Goal: Task Accomplishment & Management: Manage account settings

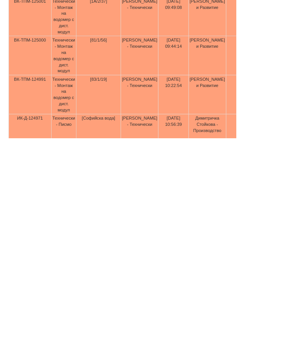
scroll to position [83, 232]
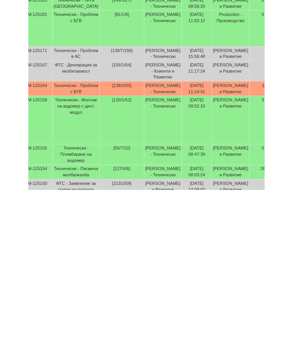
scroll to position [177, 0]
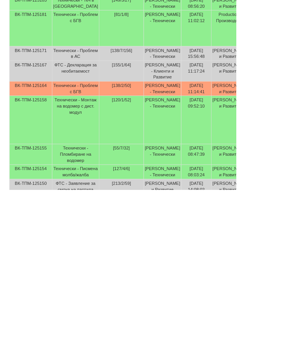
click at [90, 234] on td "Технически - Монтаж на водомер с дист. модул" at bounding box center [95, 264] width 59 height 61
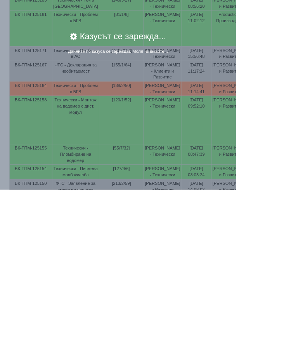
scroll to position [225, 0]
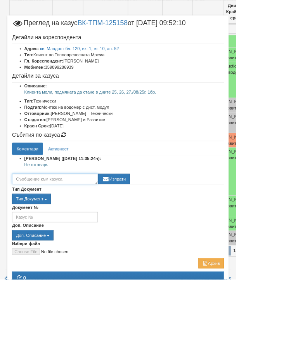
click at [106, 225] on textarea at bounding box center [69, 225] width 109 height 13
type textarea "Готов"
click at [164, 225] on button "Изпрати" at bounding box center [144, 225] width 40 height 13
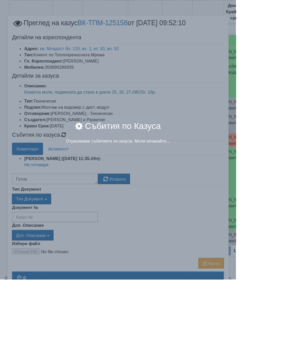
scroll to position [225, 0]
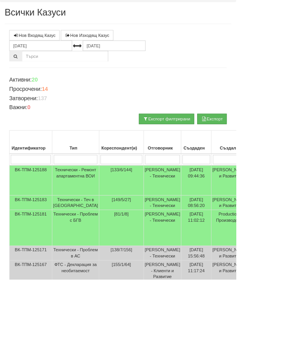
scroll to position [0, 0]
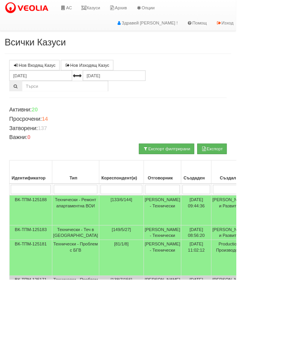
click at [125, 7] on link "Казуси" at bounding box center [115, 9] width 36 height 19
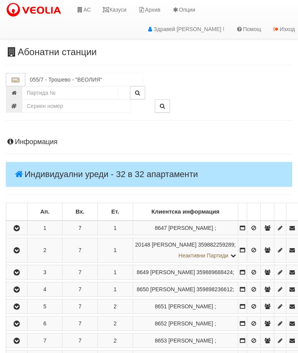
scroll to position [731, 19]
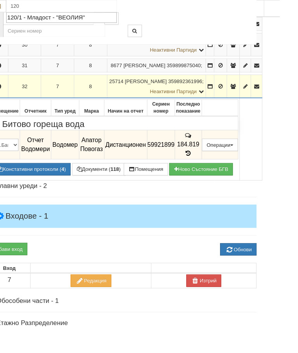
click at [63, 18] on div "120/1 - Младост - "ВЕОЛИЯ"" at bounding box center [66, 18] width 116 height 9
type input "120/1 - Младост - "ВЕОЛИЯ""
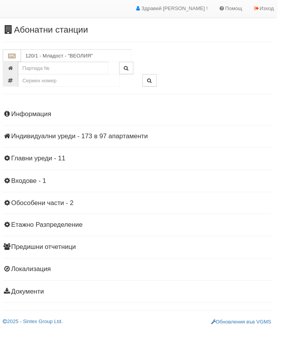
scroll to position [0, 0]
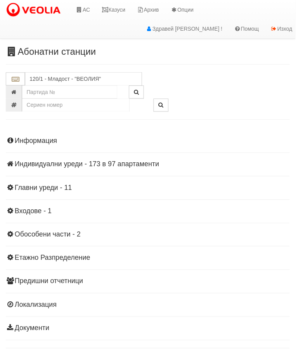
click at [73, 160] on div "Информация Параметри Брой Апартаменти: 97 Ползватели 07/2025 54 % 0 % 172" at bounding box center [149, 235] width 286 height 214
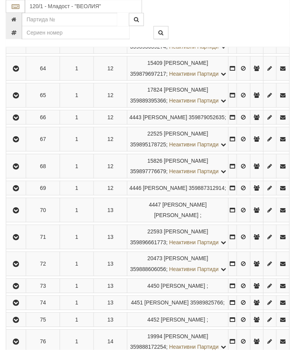
scroll to position [1652, 0]
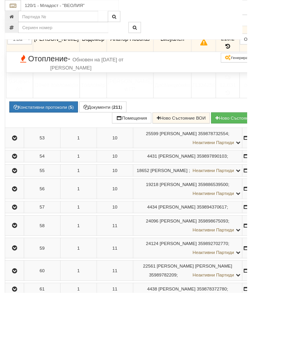
scroll to position [1411, 0]
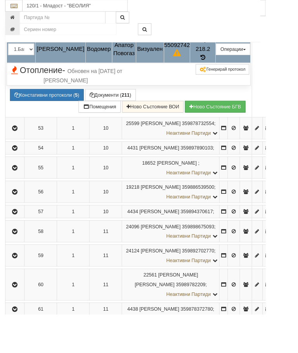
click at [0, 0] on button "Подмяна" at bounding box center [0, 0] width 0 height 0
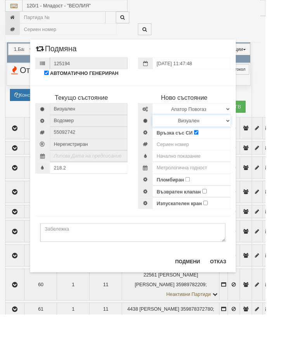
click at [259, 132] on select "Визуален Дистанционен Изолирана линия БГВ Няма Oтклонение БГВ Няма Щранг БГВ" at bounding box center [215, 135] width 88 height 13
select select "2"
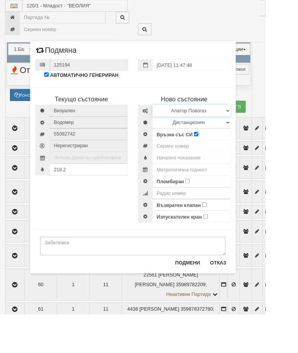
click at [259, 122] on select "Избери Марка и модел Апатор Повогаз Друг Кундис Радио Сименс Визуален Сименс Ра…" at bounding box center [215, 124] width 88 height 13
select select "ed08aeea-bb71-eb11-810c-b7de96689bdf"
click at [213, 201] on input "Пломбиран" at bounding box center [210, 203] width 5 height 5
checkbox input "true"
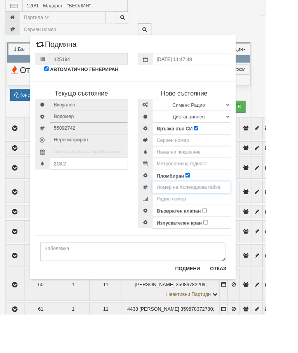
click at [243, 210] on input "number" at bounding box center [215, 209] width 88 height 13
type input "0001068"
click at [206, 154] on input "number" at bounding box center [215, 157] width 88 height 13
type input "60107056"
click at [236, 167] on input "text" at bounding box center [215, 170] width 88 height 13
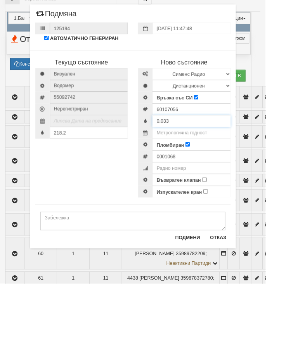
type input "0.033"
click at [242, 177] on input "text" at bounding box center [215, 183] width 88 height 13
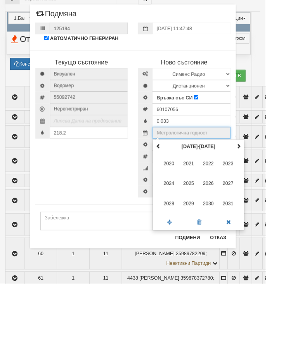
click at [270, 196] on span at bounding box center [267, 198] width 5 height 5
click at [222, 230] on span "2035" at bounding box center [211, 240] width 21 height 21
type input "2035"
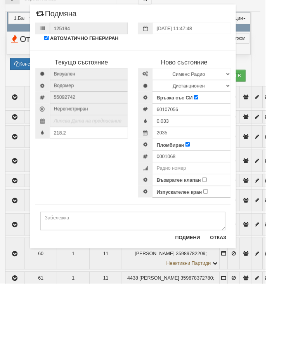
scroll to position [1446, 0]
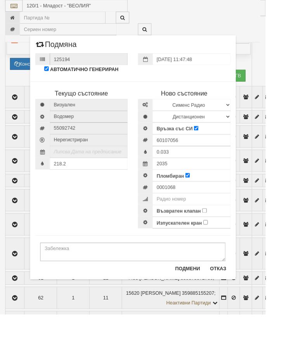
click at [232, 234] on input "Възвратен клапан" at bounding box center [229, 236] width 5 height 5
checkbox input "true"
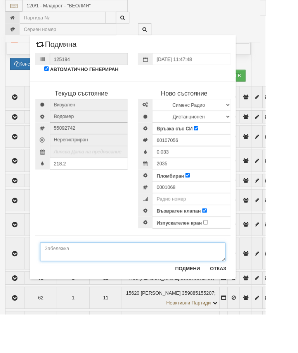
click at [90, 279] on textarea at bounding box center [149, 282] width 208 height 21
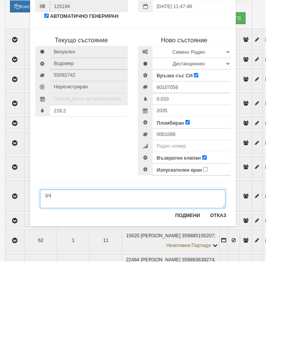
type textarea "3/4"
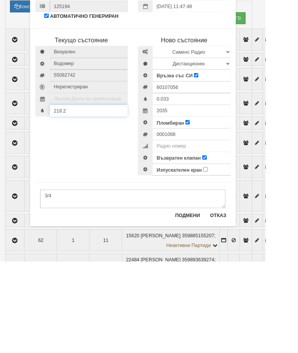
click at [99, 177] on input "218.2" at bounding box center [100, 183] width 88 height 13
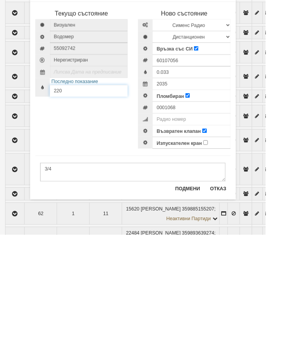
type input "220"
click at [225, 295] on button "Подмени" at bounding box center [210, 301] width 37 height 12
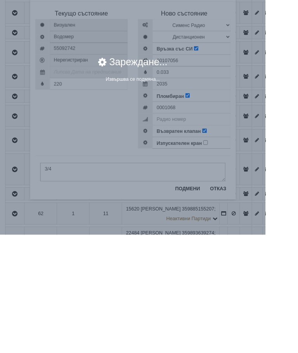
scroll to position [1540, 0]
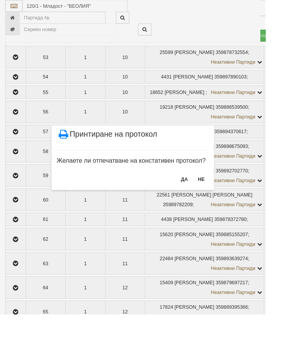
click at [234, 201] on button "НЕ" at bounding box center [226, 201] width 17 height 12
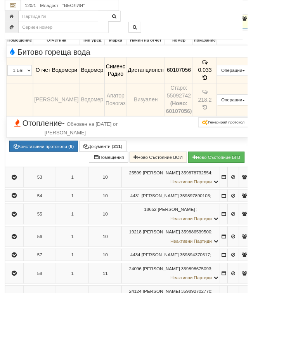
scroll to position [1390, 19]
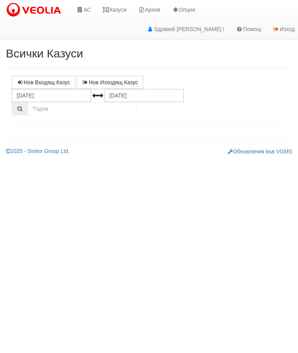
select select "10"
select select "1"
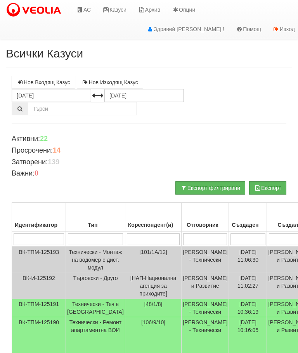
click at [91, 237] on input "search" at bounding box center [95, 239] width 55 height 12
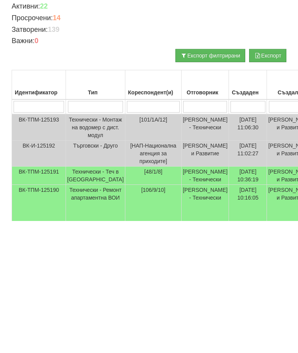
type input "Т"
type input "Тех"
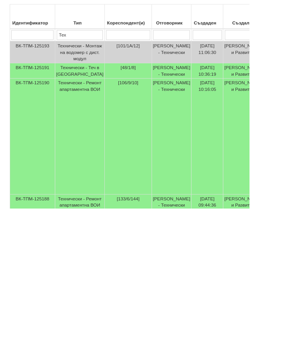
scroll to position [93, 257]
type input "Тех"
click at [90, 180] on td "Технически - Теч в [GEOGRAPHIC_DATA]" at bounding box center [95, 189] width 59 height 18
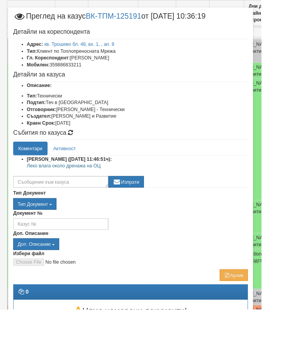
scroll to position [10, 0]
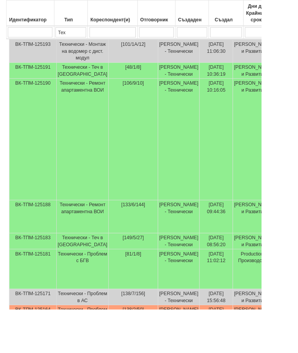
scroll to position [201, 0]
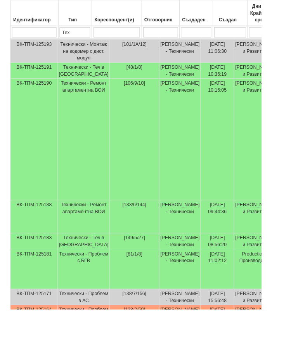
click at [90, 121] on td "Технически - Ремонт апартаментна ВОИ" at bounding box center [95, 159] width 59 height 139
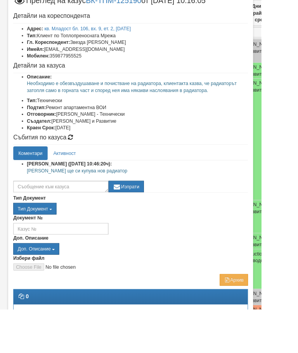
scroll to position [28, 0]
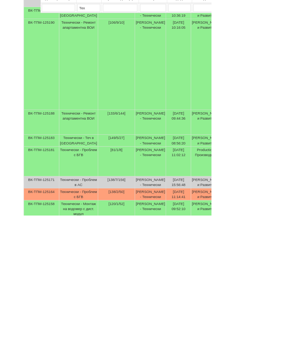
scroll to position [182, 0]
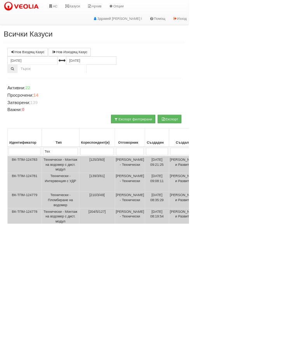
select select "1"
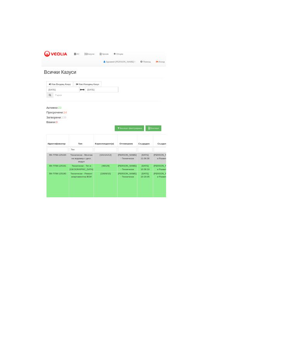
scroll to position [31, 0]
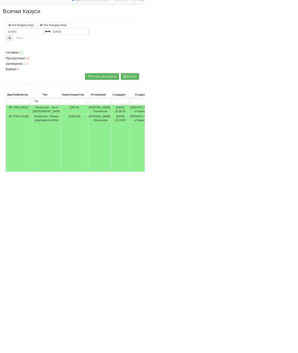
scroll to position [31, 0]
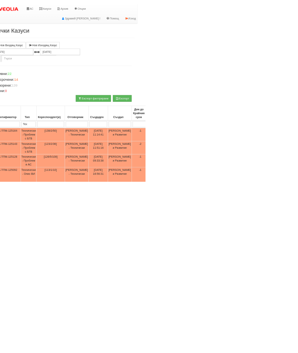
scroll to position [0, 16]
